Goal: Use online tool/utility: Utilize a website feature to perform a specific function

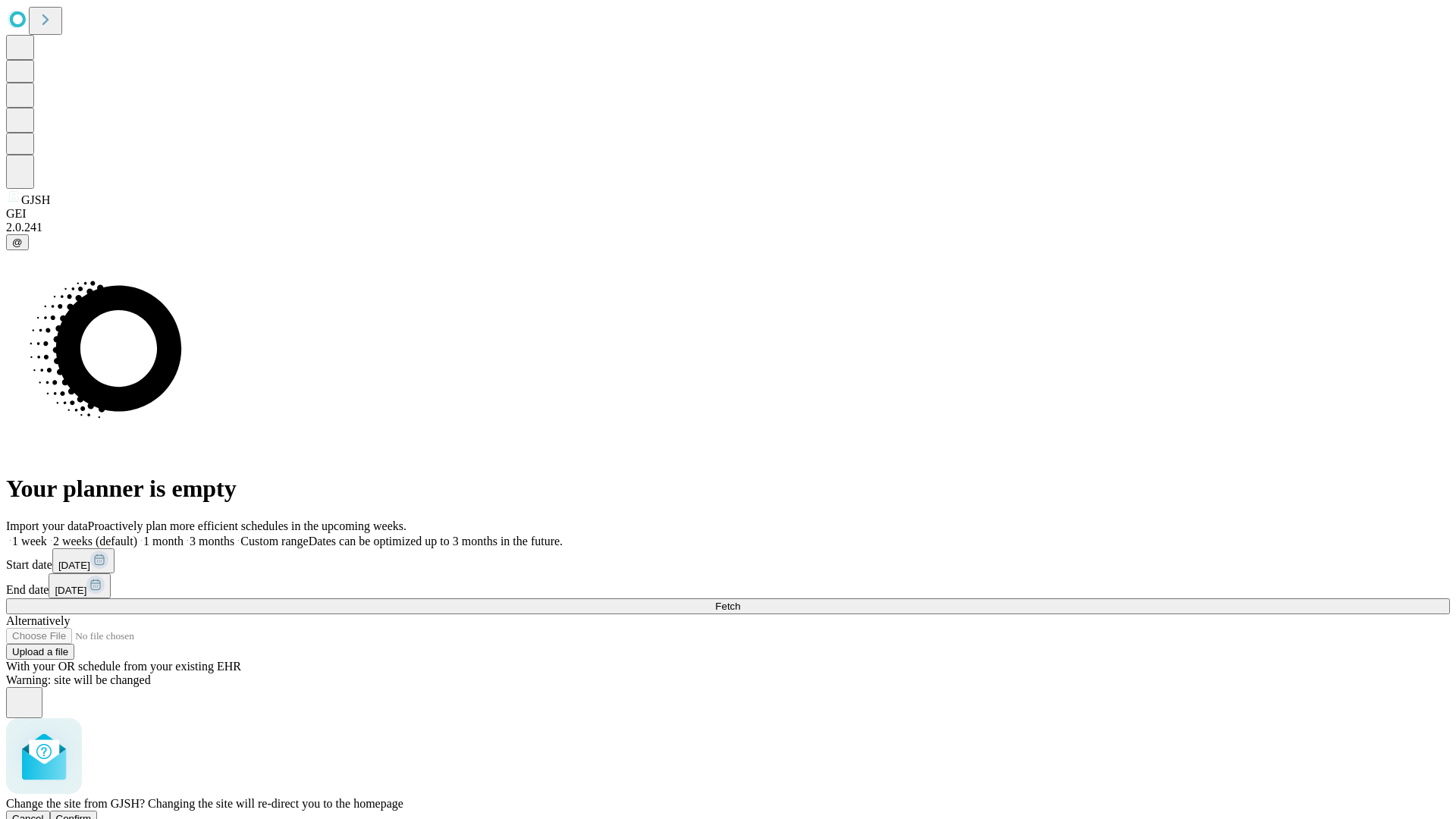
click at [92, 813] on span "Confirm" at bounding box center [74, 818] width 35 height 11
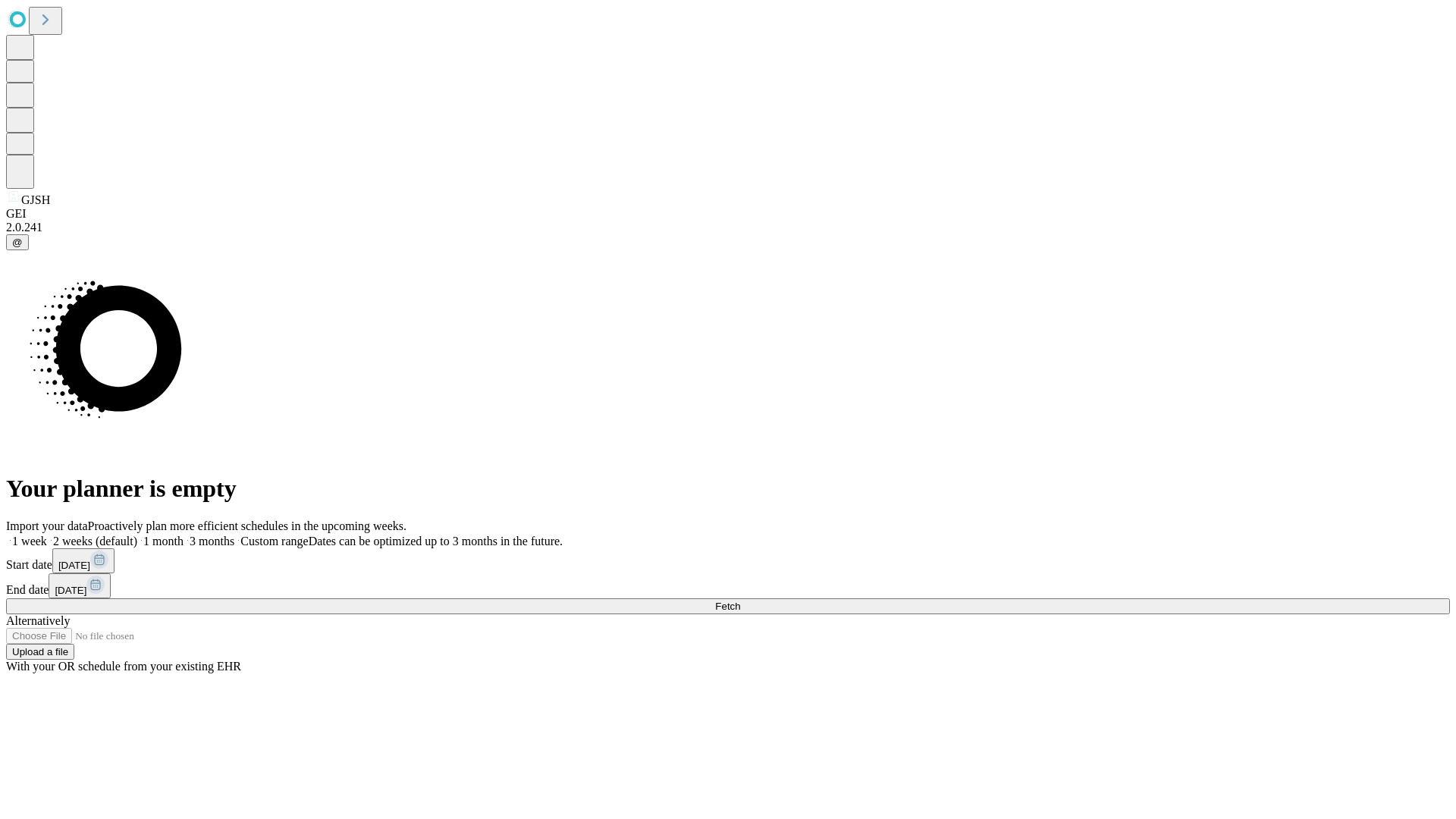
click at [137, 534] on label "2 weeks (default)" at bounding box center [92, 540] width 90 height 13
click at [740, 600] on span "Fetch" at bounding box center [728, 605] width 25 height 11
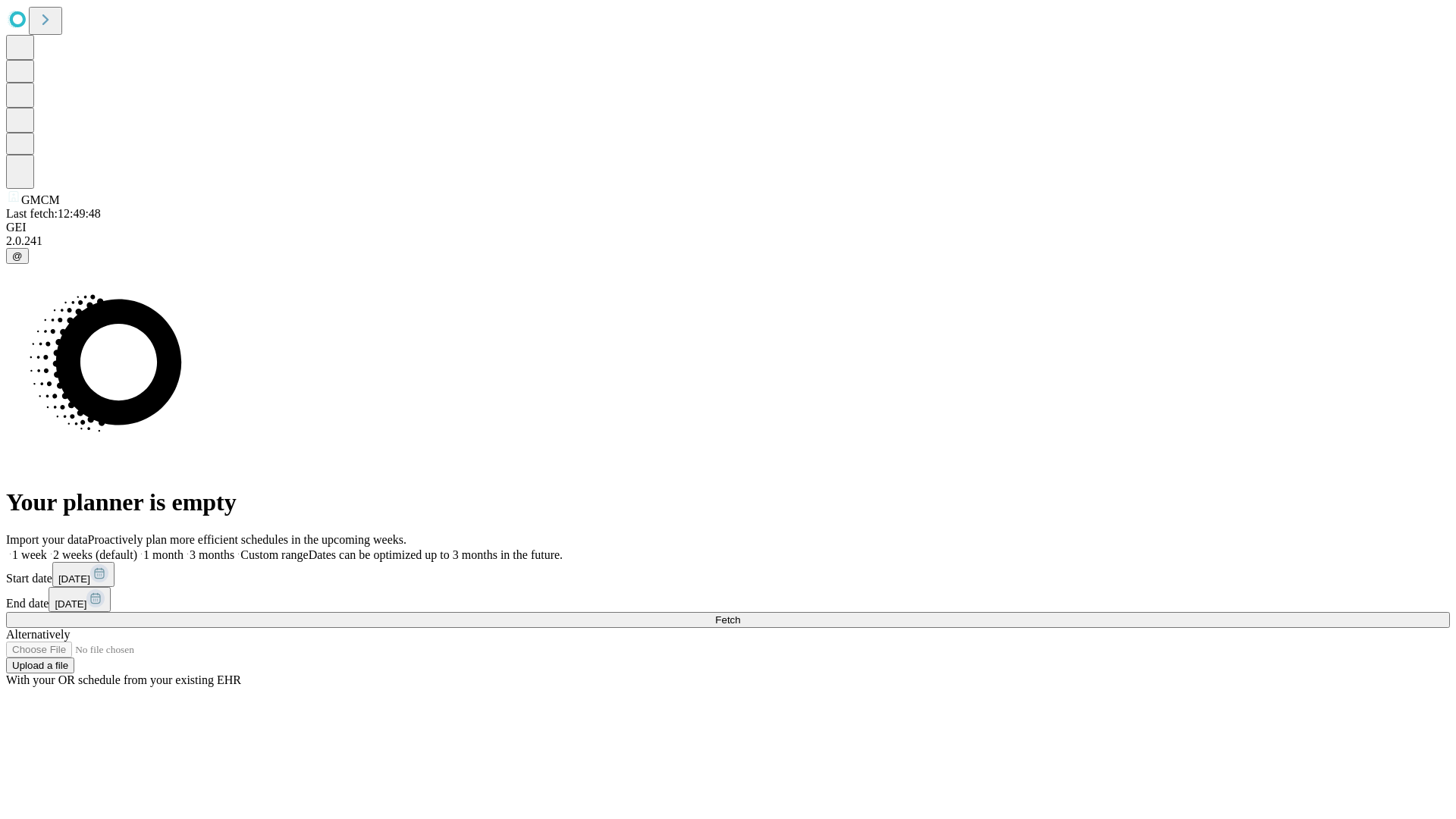
click at [137, 548] on label "2 weeks (default)" at bounding box center [92, 554] width 90 height 13
click at [740, 614] on span "Fetch" at bounding box center [728, 620] width 25 height 11
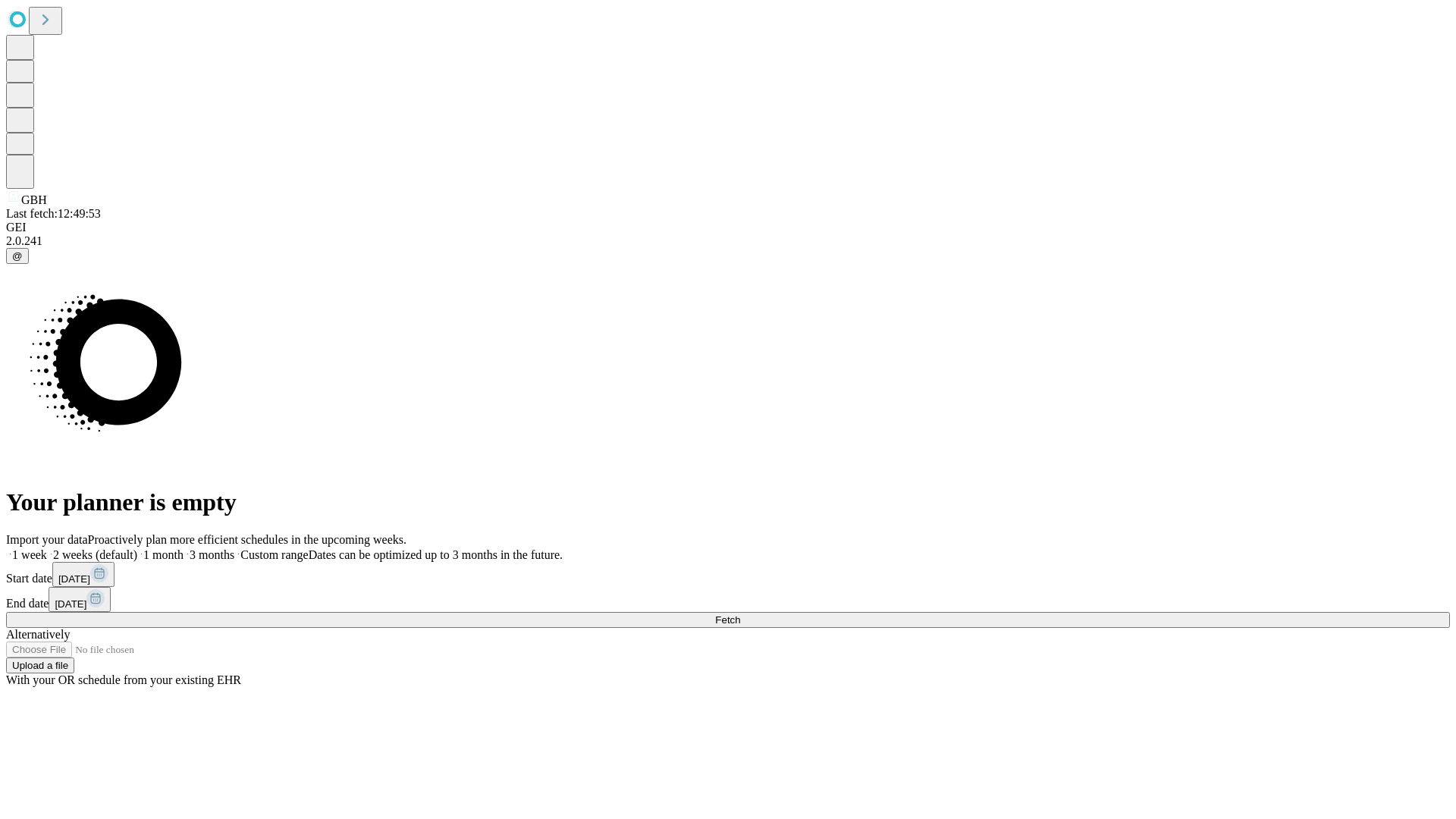
click at [137, 548] on label "2 weeks (default)" at bounding box center [92, 554] width 90 height 13
click at [740, 614] on span "Fetch" at bounding box center [728, 620] width 25 height 11
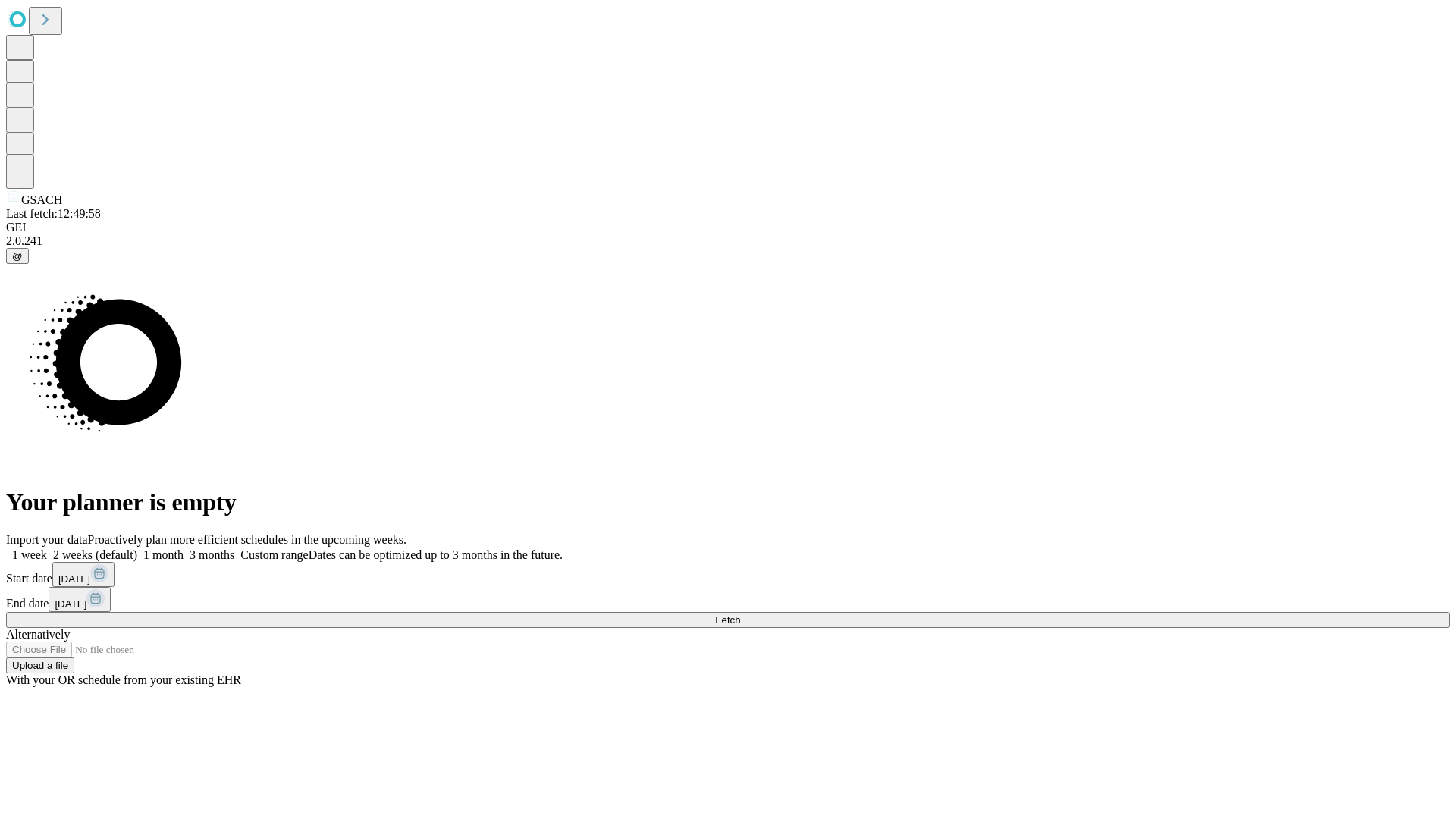
click at [137, 548] on label "2 weeks (default)" at bounding box center [92, 554] width 90 height 13
click at [740, 614] on span "Fetch" at bounding box center [728, 620] width 25 height 11
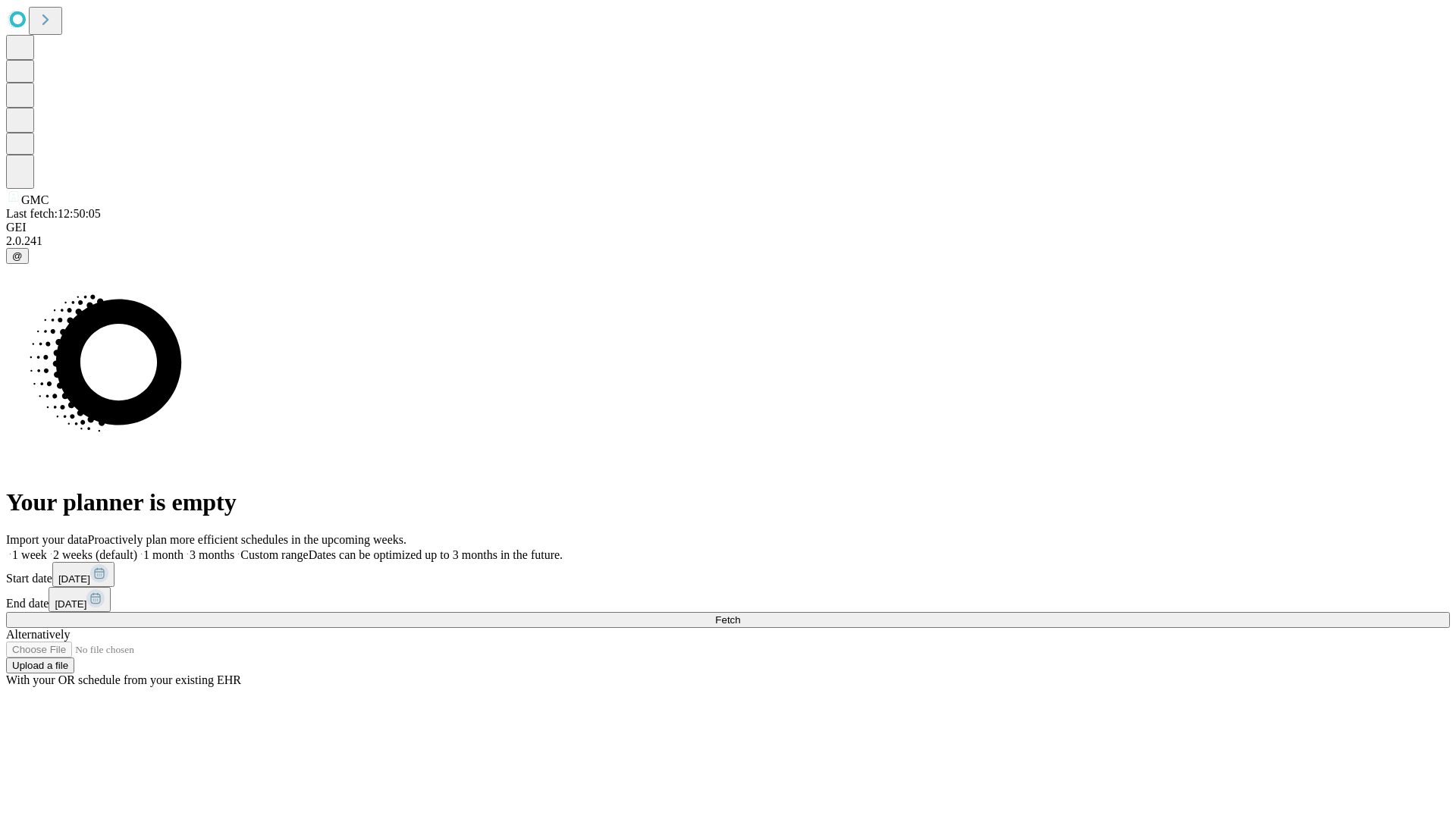
click at [137, 548] on label "2 weeks (default)" at bounding box center [92, 554] width 90 height 13
click at [740, 614] on span "Fetch" at bounding box center [728, 620] width 25 height 11
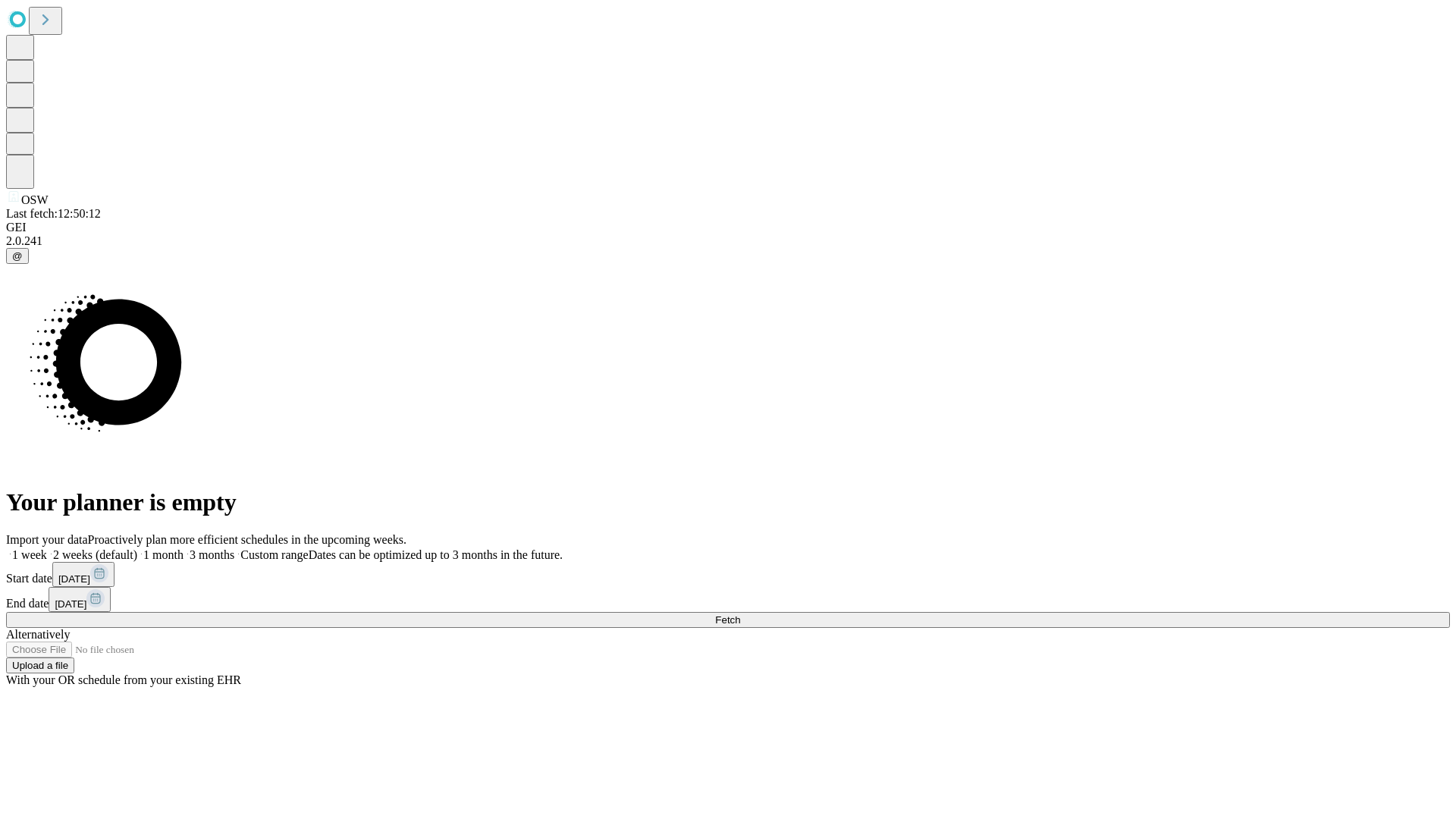
click at [137, 548] on label "2 weeks (default)" at bounding box center [92, 554] width 90 height 13
click at [740, 614] on span "Fetch" at bounding box center [728, 620] width 25 height 11
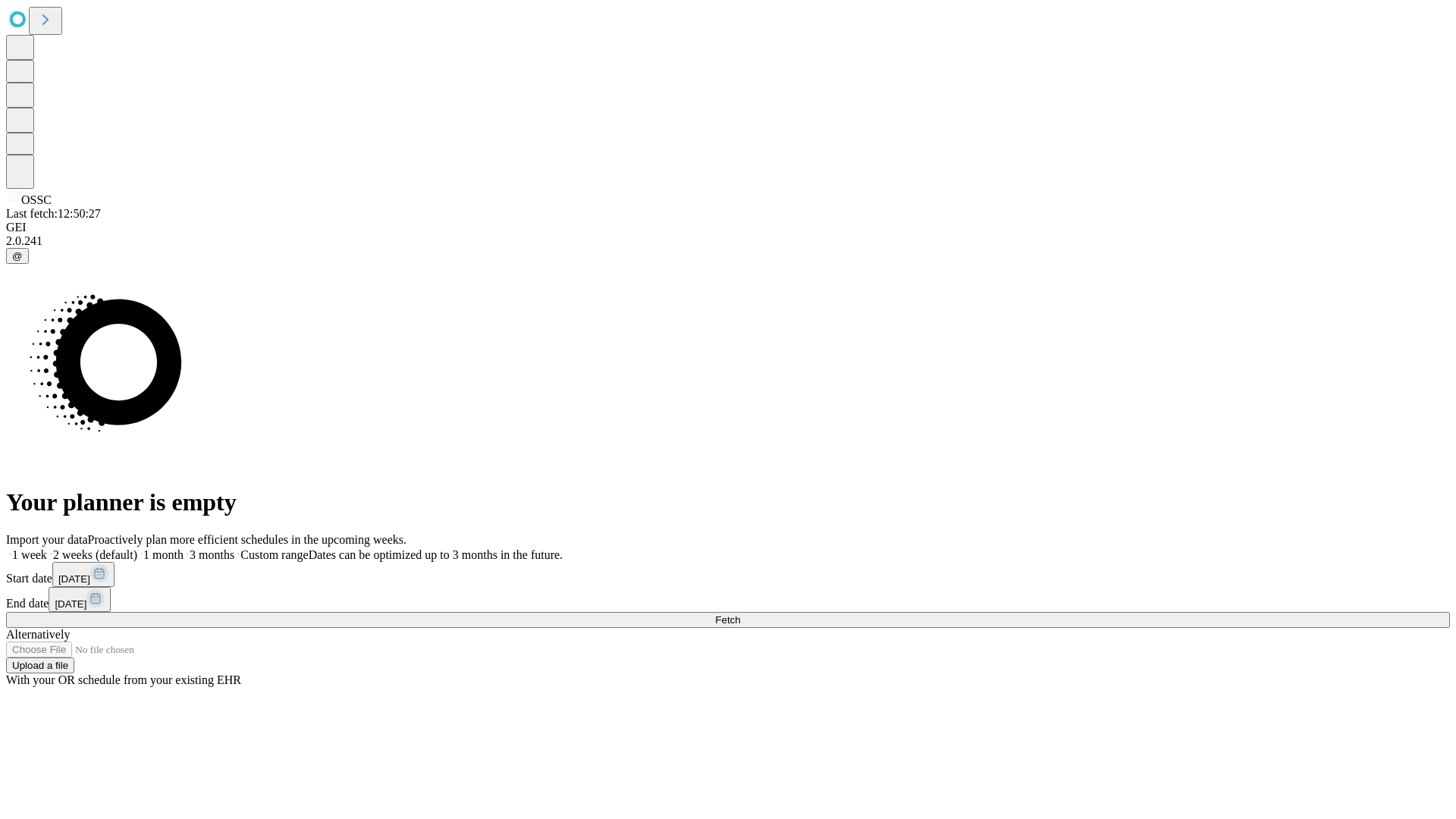
click at [740, 614] on span "Fetch" at bounding box center [728, 620] width 25 height 11
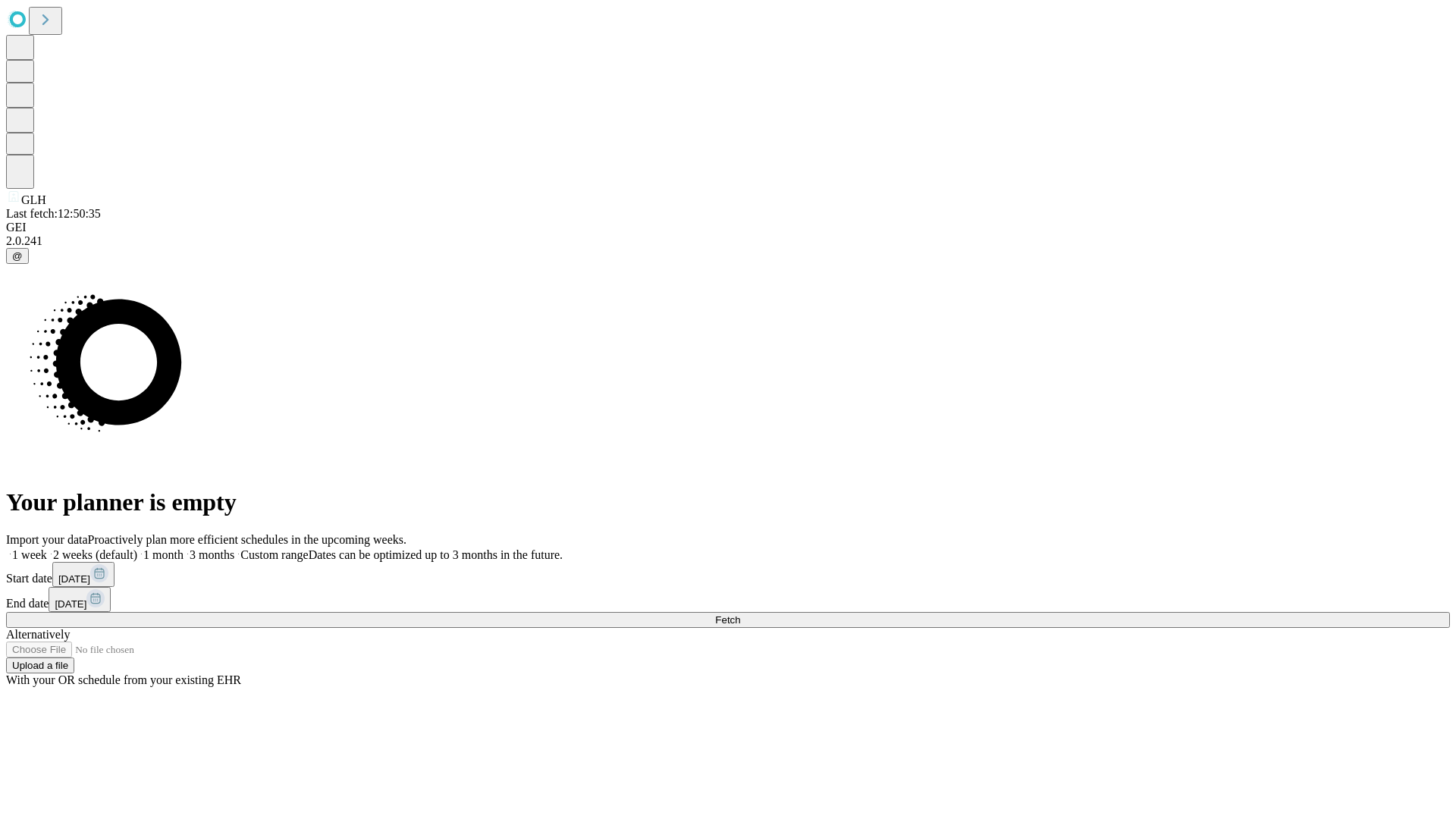
click at [740, 614] on span "Fetch" at bounding box center [728, 620] width 25 height 11
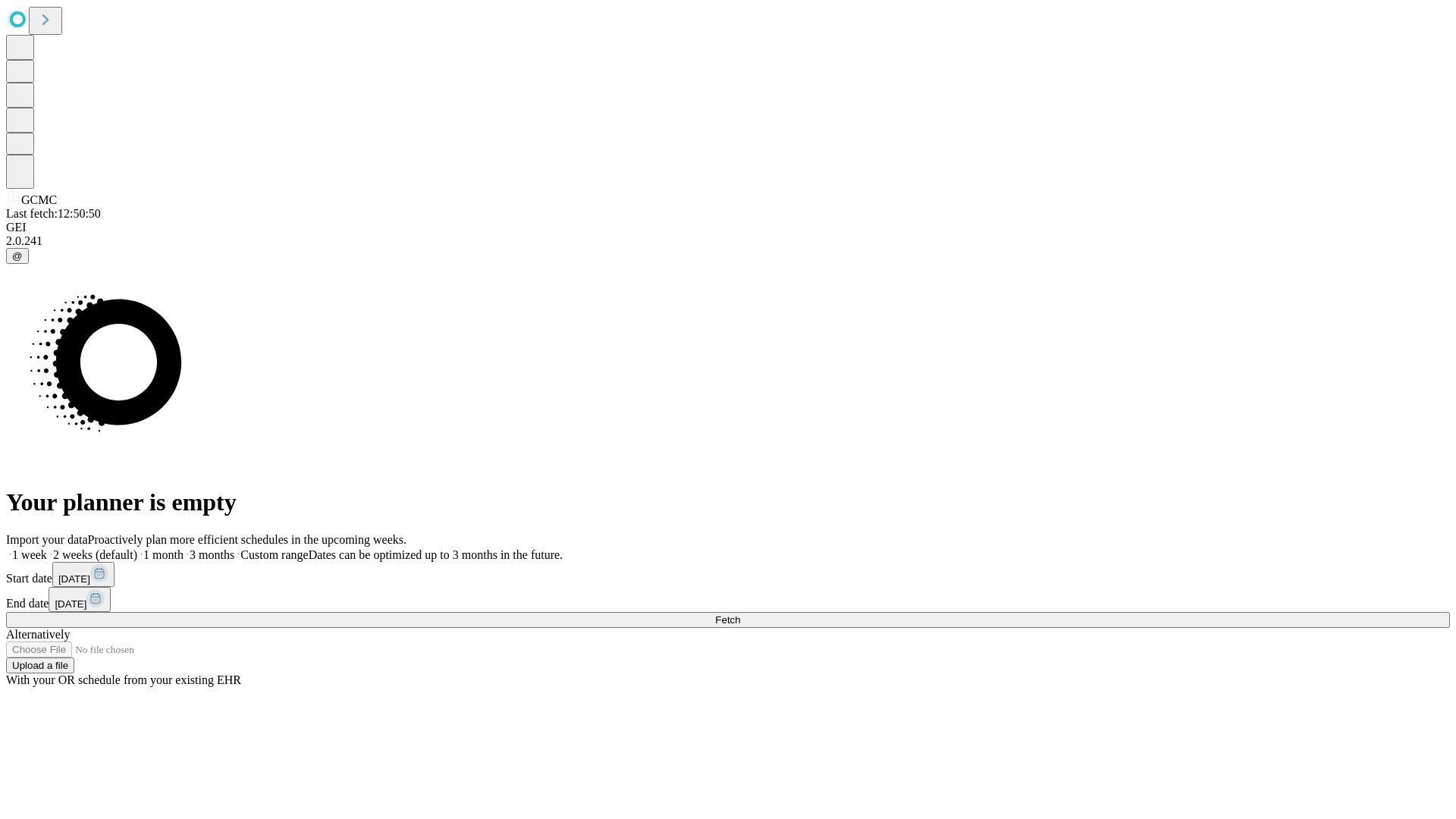
click at [137, 548] on label "2 weeks (default)" at bounding box center [92, 554] width 90 height 13
click at [740, 614] on span "Fetch" at bounding box center [728, 620] width 25 height 11
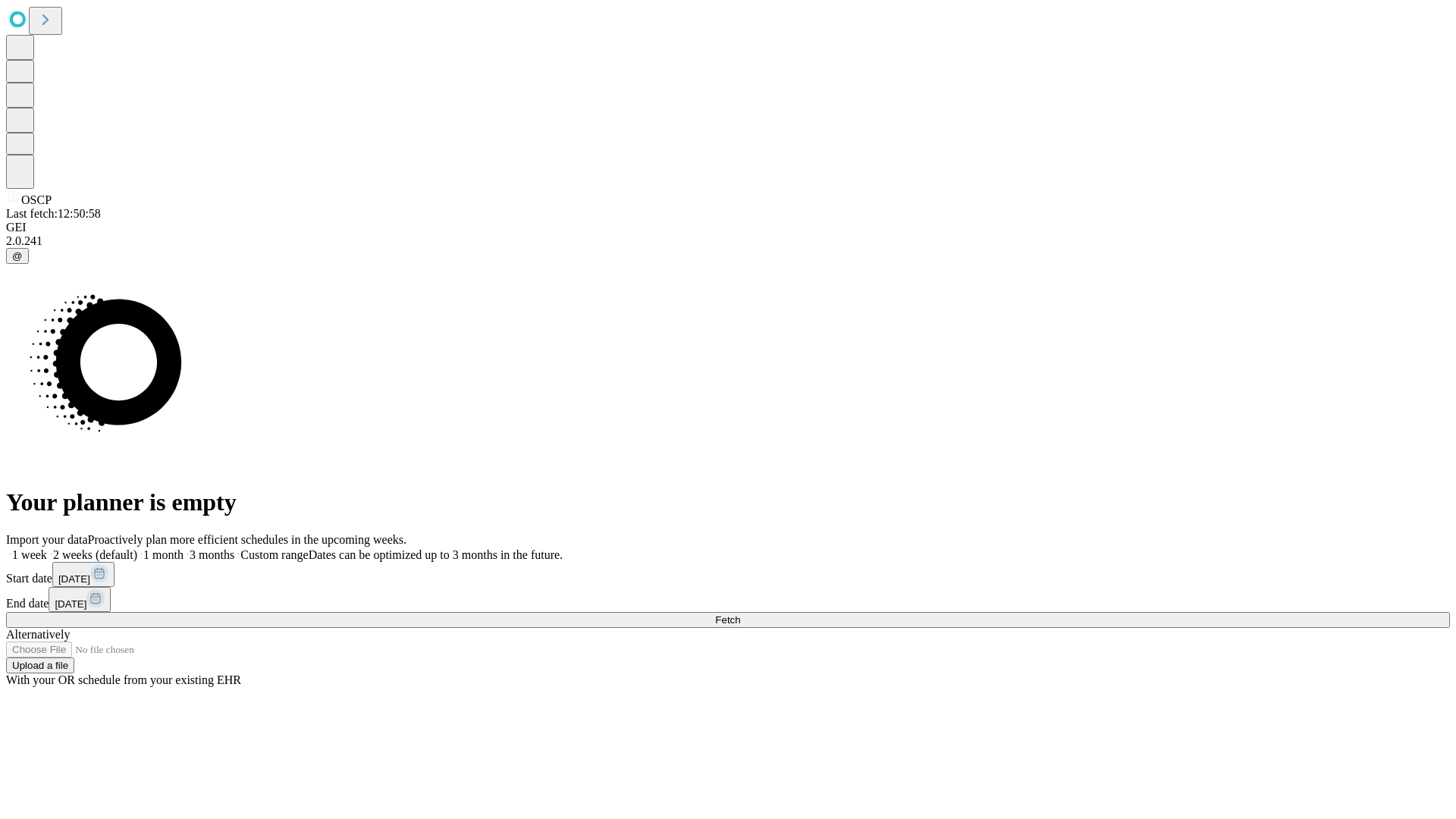
click at [137, 548] on label "2 weeks (default)" at bounding box center [92, 554] width 90 height 13
click at [740, 614] on span "Fetch" at bounding box center [728, 620] width 25 height 11
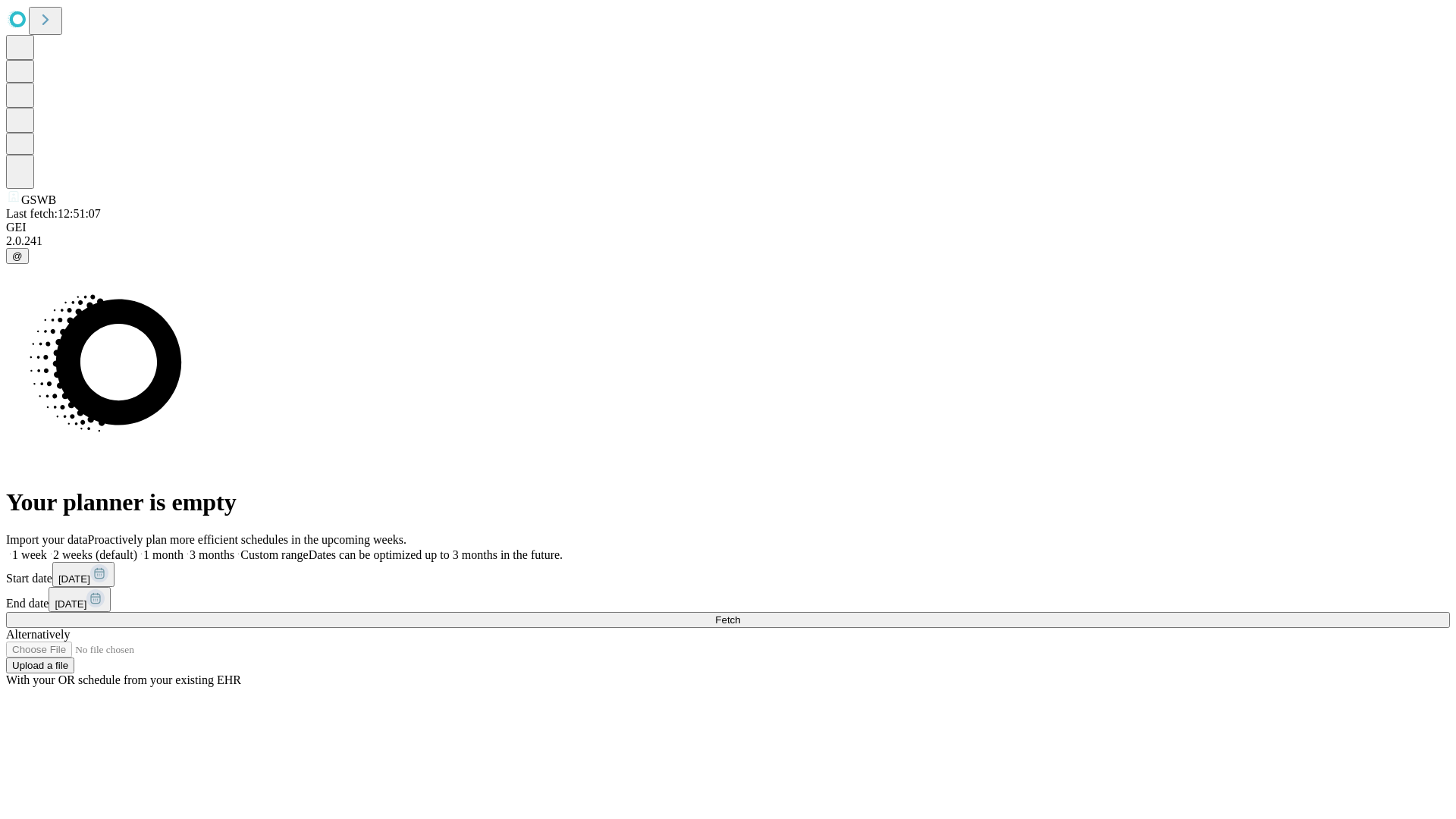
click at [740, 614] on span "Fetch" at bounding box center [728, 620] width 25 height 11
